Goal: Go to known website: Access a specific website the user already knows

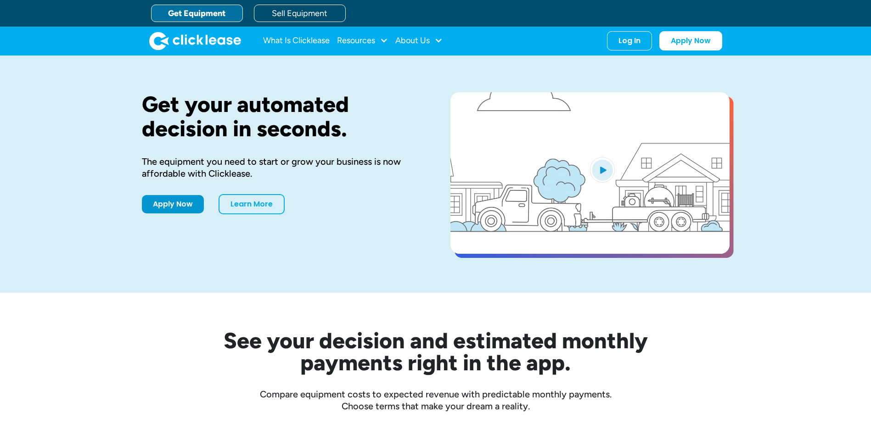
click at [627, 32] on div "Log In Account login I use Clicklease to get my equipment Partner Portal I offe…" at bounding box center [629, 40] width 45 height 19
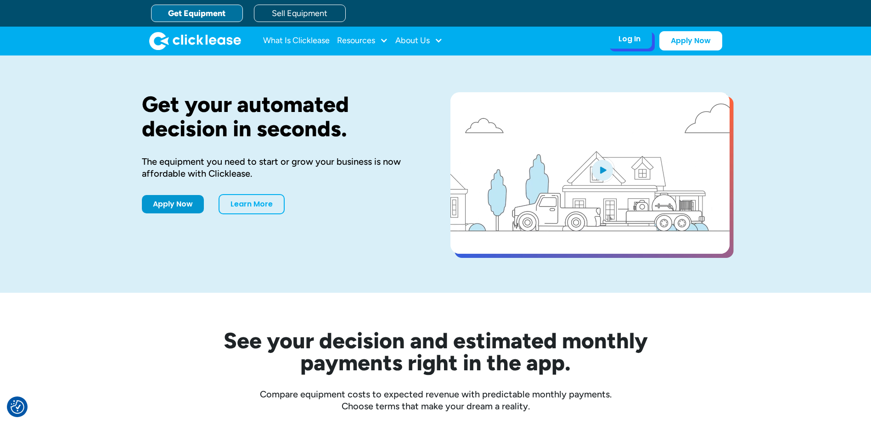
click at [638, 38] on div "Log In" at bounding box center [630, 38] width 22 height 9
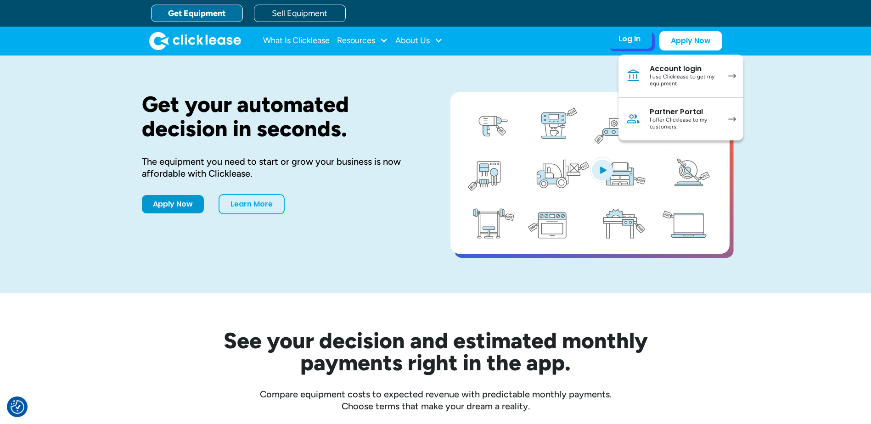
click at [670, 69] on div "Account login" at bounding box center [684, 68] width 69 height 9
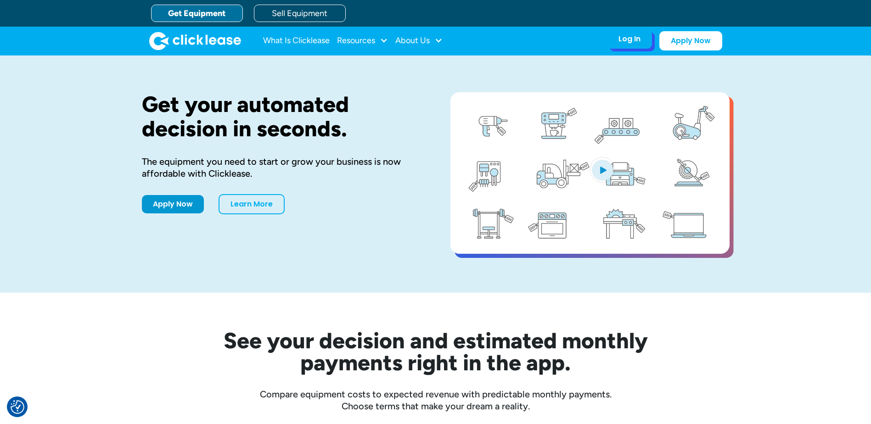
click at [627, 46] on div "Log In Account login I use Clicklease to get my equipment Partner Portal I offe…" at bounding box center [629, 38] width 45 height 19
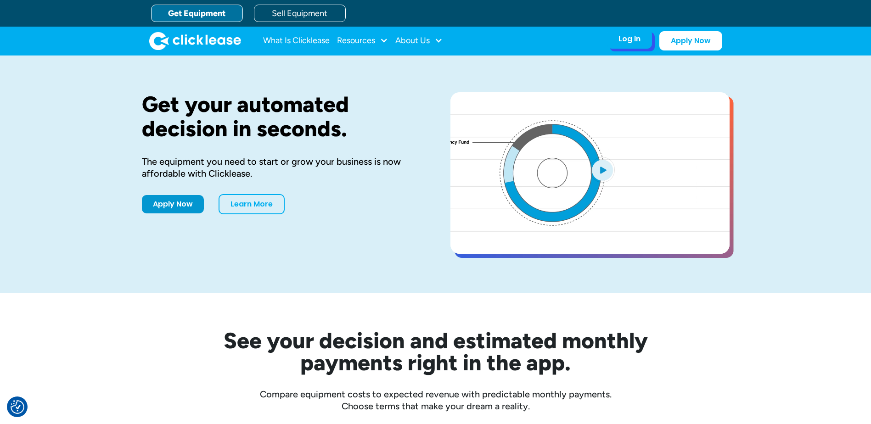
click at [636, 43] on div "Log In" at bounding box center [630, 38] width 22 height 9
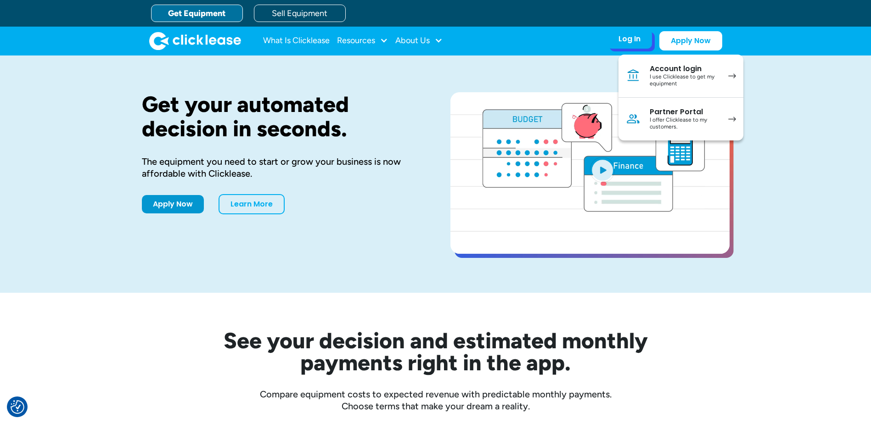
click at [682, 119] on div "I offer Clicklease to my customers." at bounding box center [684, 124] width 69 height 14
